Goal: Information Seeking & Learning: Find specific fact

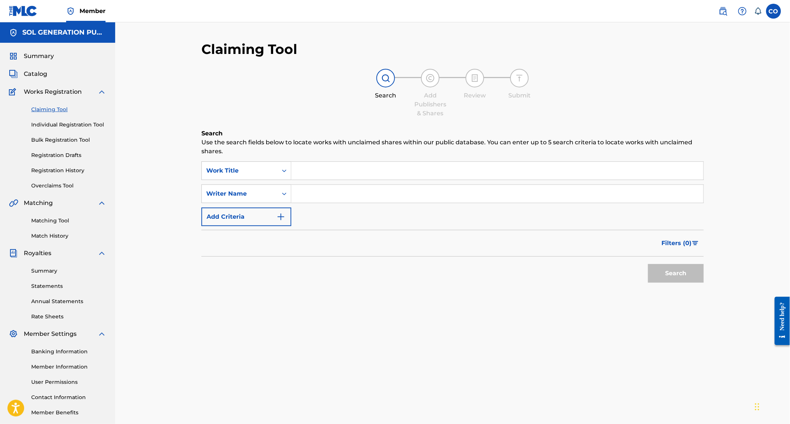
click at [358, 169] on input "Search Form" at bounding box center [497, 171] width 412 height 18
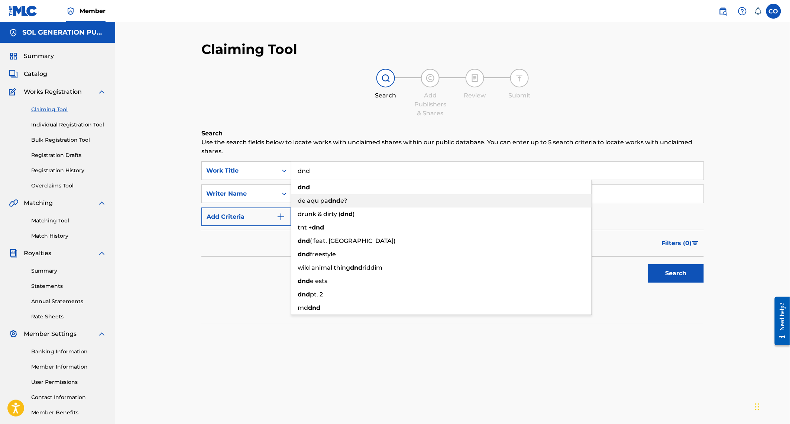
click at [363, 196] on div "de aqu pa dnd e?" at bounding box center [441, 200] width 300 height 13
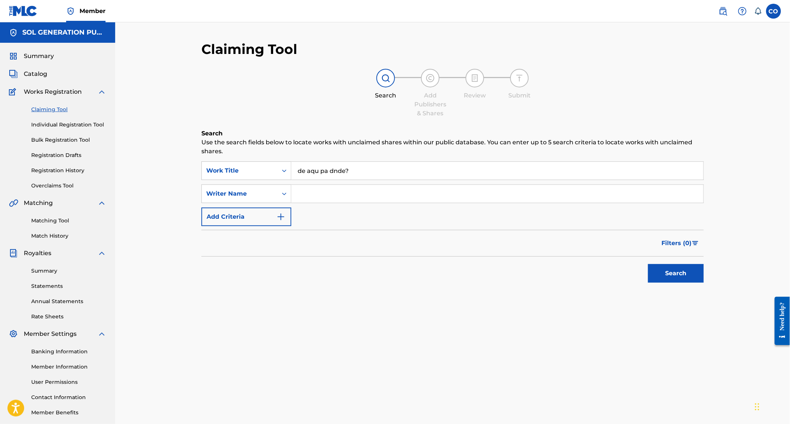
drag, startPoint x: 358, startPoint y: 173, endPoint x: 296, endPoint y: 171, distance: 62.5
click at [296, 171] on input "de aqu pa dnde?" at bounding box center [497, 171] width 412 height 18
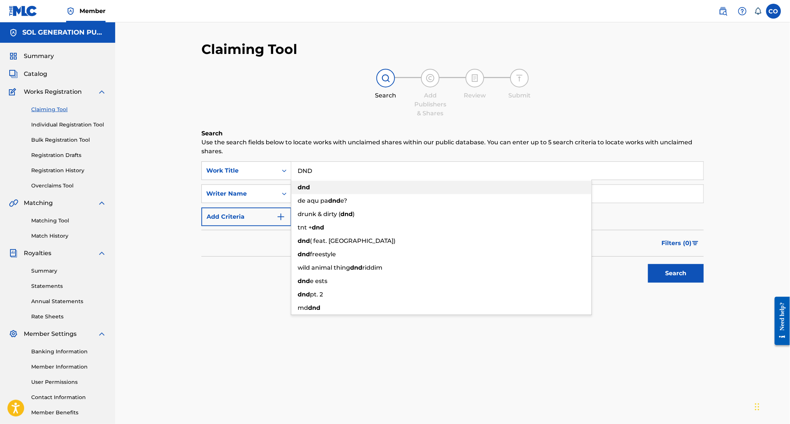
click at [300, 192] on div "dnd" at bounding box center [441, 187] width 300 height 13
type input "dnd"
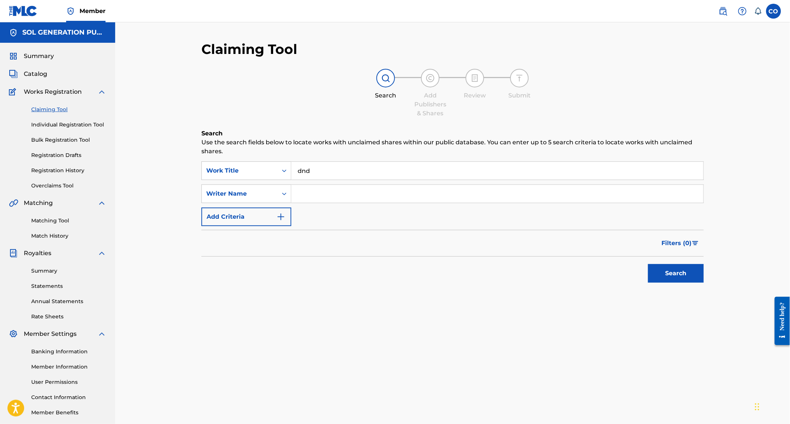
click at [300, 192] on input "Search Form" at bounding box center [497, 194] width 412 height 18
click at [671, 274] on button "Search" at bounding box center [676, 273] width 56 height 19
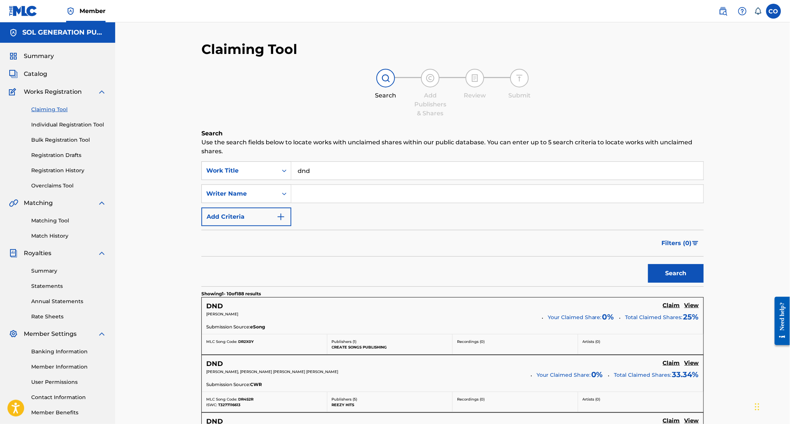
click at [324, 198] on input "Search Form" at bounding box center [497, 194] width 412 height 18
type input "WE ARE [PERSON_NAME]"
click at [648, 264] on button "Search" at bounding box center [676, 273] width 56 height 19
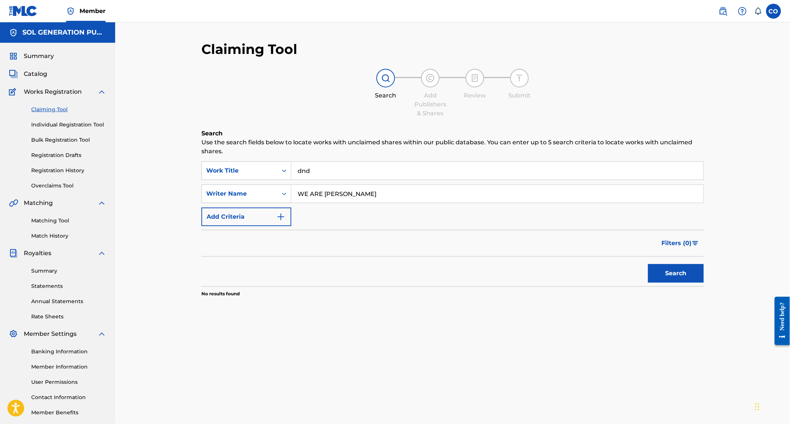
click at [259, 216] on button "Add Criteria" at bounding box center [247, 216] width 90 height 19
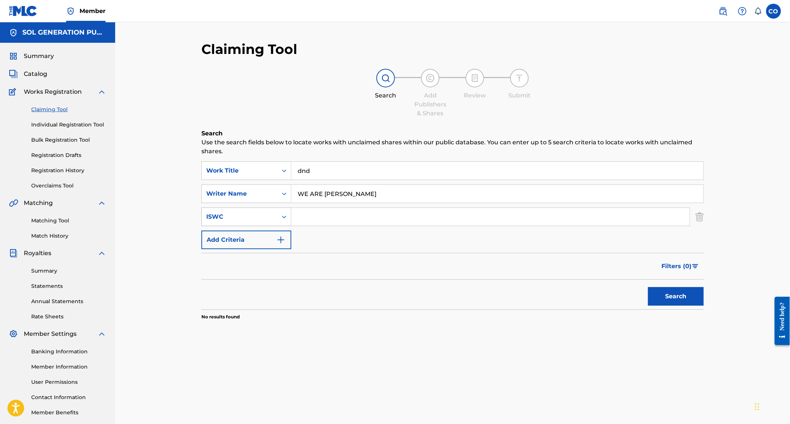
click at [285, 219] on icon "Search Form" at bounding box center [284, 216] width 7 height 7
click at [187, 264] on div "Claiming Tool Search Add Publishers & Shares Review Submit Search Use the searc…" at bounding box center [452, 223] width 675 height 403
click at [354, 197] on input "WE ARE [PERSON_NAME]" at bounding box center [497, 194] width 412 height 18
